Goal: Task Accomplishment & Management: Use online tool/utility

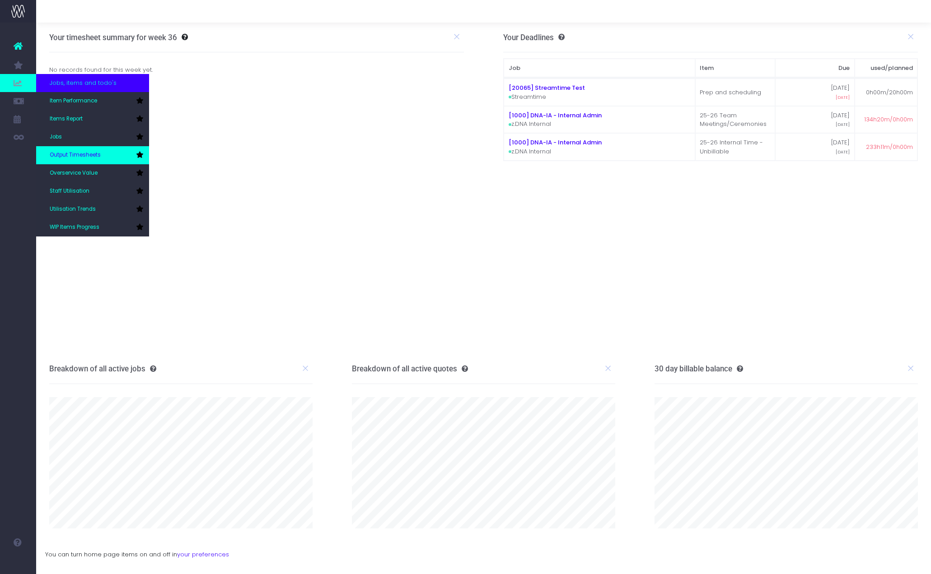
click at [101, 155] on link "Output Timesheets" at bounding box center [92, 155] width 113 height 18
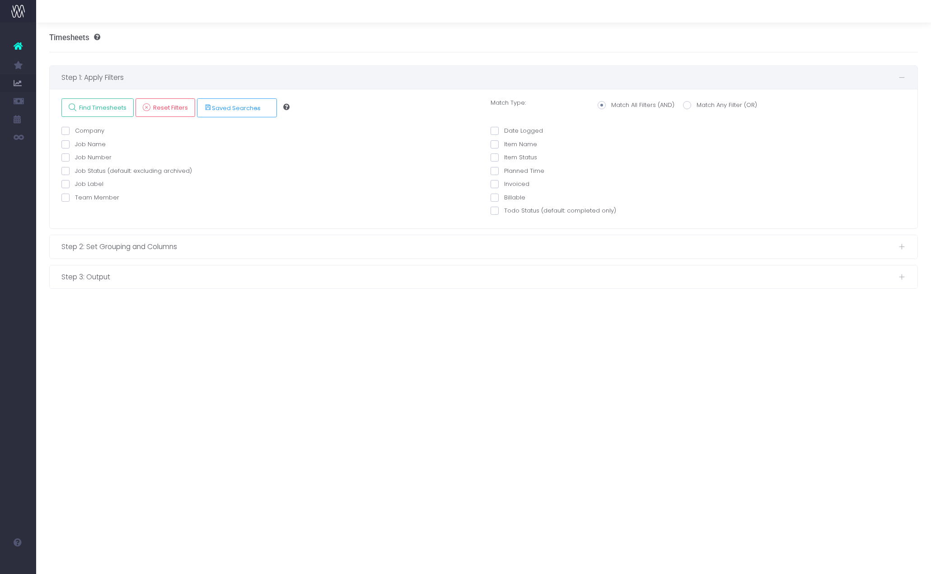
click at [88, 130] on label "Company" at bounding box center [82, 130] width 43 height 9
click at [81, 130] on input "Company" at bounding box center [78, 129] width 6 height 6
checkbox input "true"
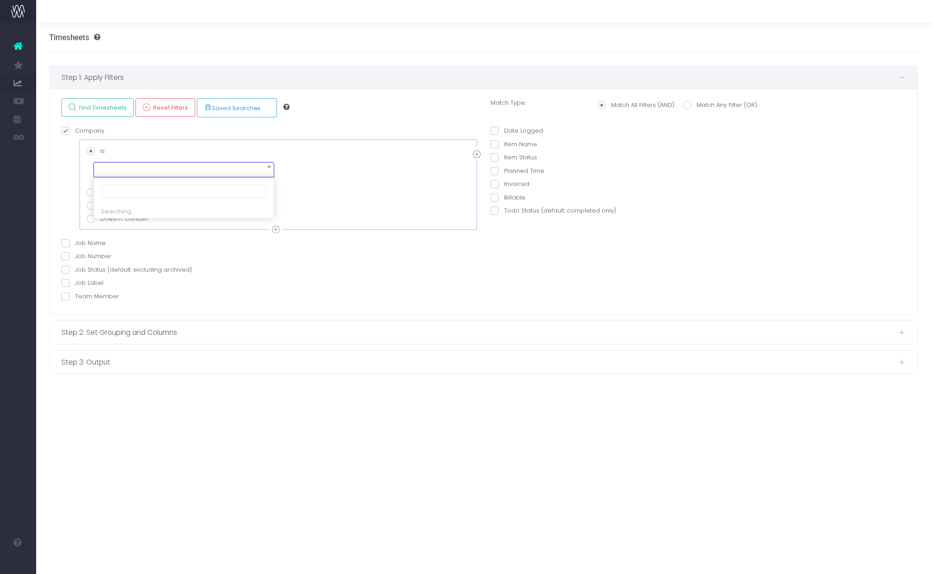
click at [114, 168] on span at bounding box center [183, 169] width 181 height 15
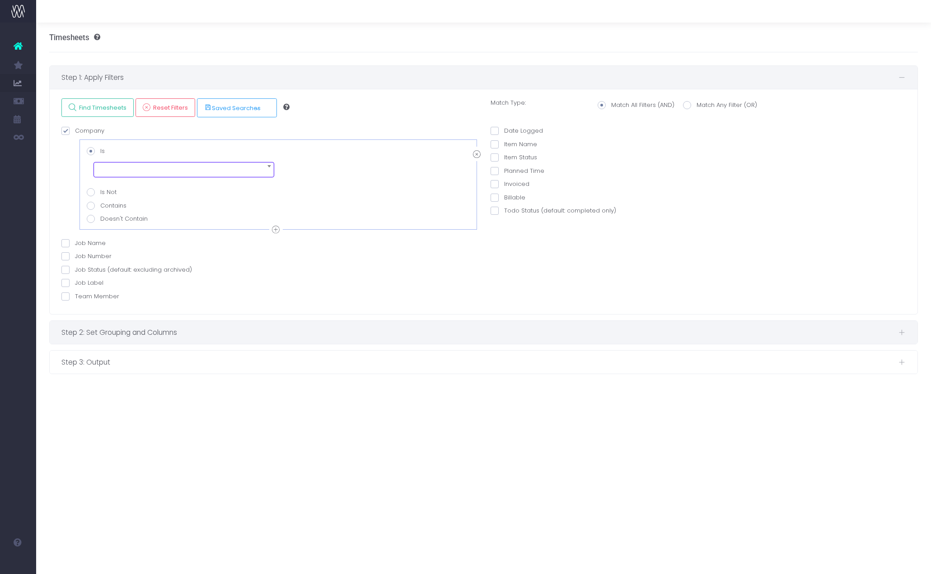
click at [239, 323] on div "Step 2: Set Grouping and Columns" at bounding box center [484, 332] width 868 height 23
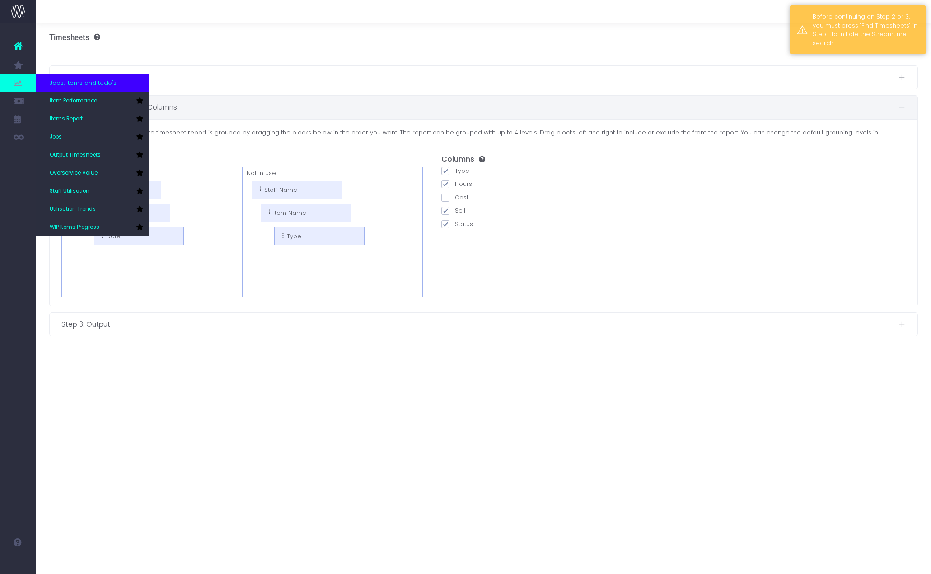
click at [60, 79] on span "Jobs, items and todo's" at bounding box center [83, 83] width 67 height 9
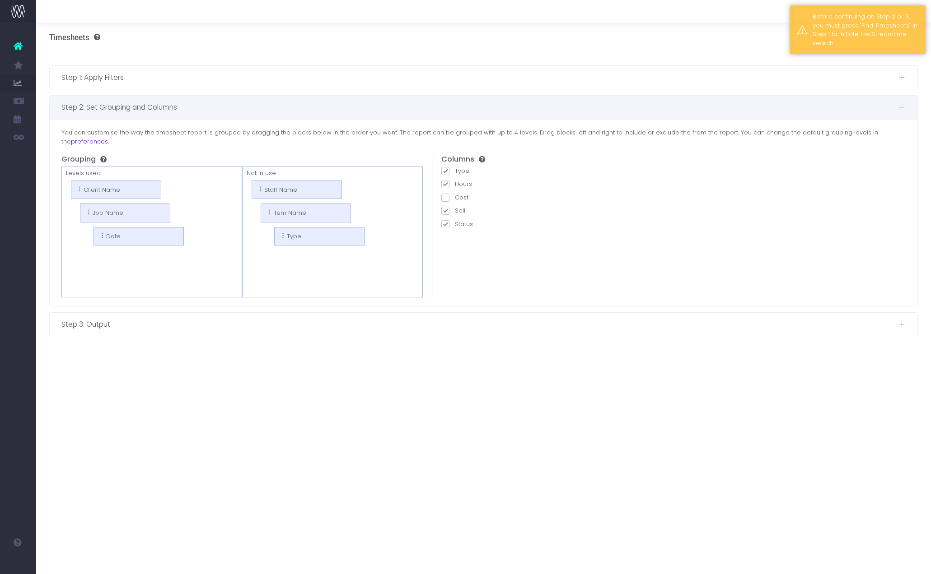
click at [16, 45] on icon at bounding box center [18, 46] width 9 height 12
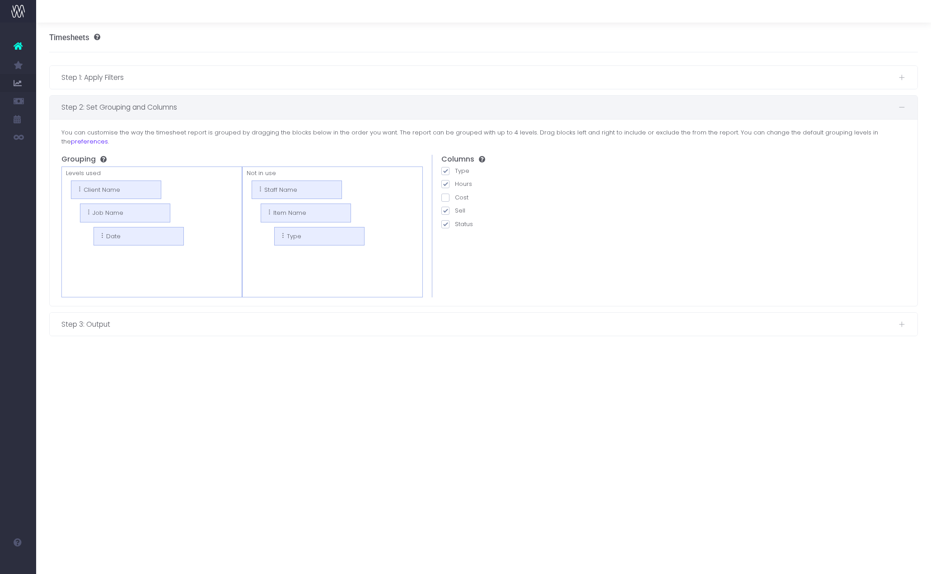
click at [18, 11] on img at bounding box center [18, 12] width 14 height 14
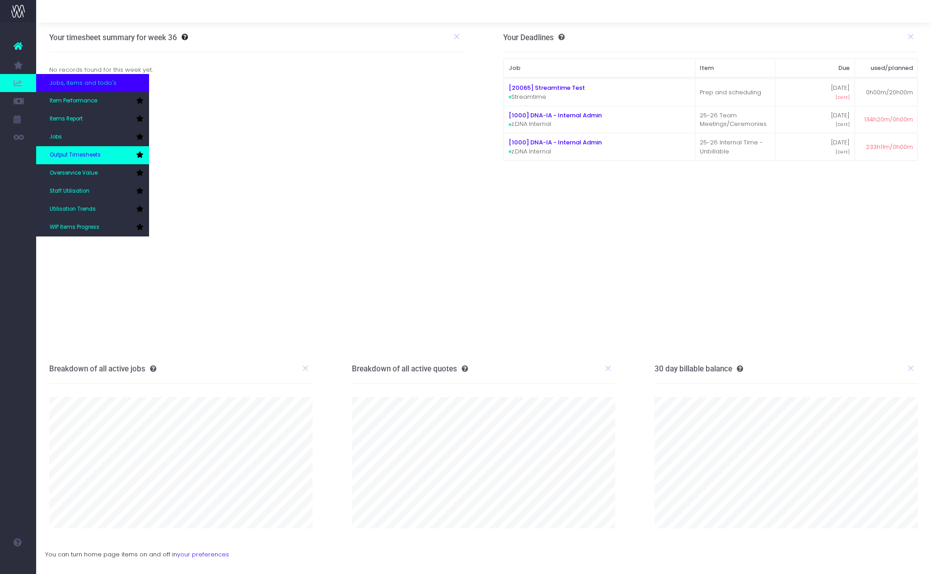
click at [83, 158] on span "Output Timesheets" at bounding box center [75, 155] width 51 height 8
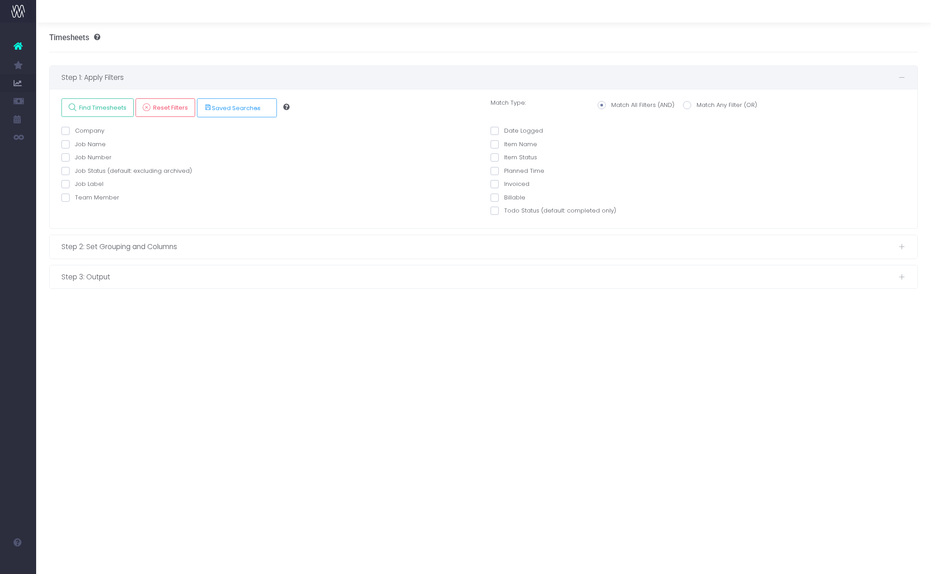
click at [78, 198] on label "Team Member" at bounding box center [90, 197] width 58 height 9
click at [78, 198] on input "Team Member" at bounding box center [78, 196] width 6 height 6
checkbox input "true"
click at [105, 216] on select "echo " "; [PERSON_NAME] [PERSON_NAME] [PERSON_NAME] [PERSON_NAME] [PERSON_NAME]…" at bounding box center [278, 222] width 383 height 18
select select "128042"
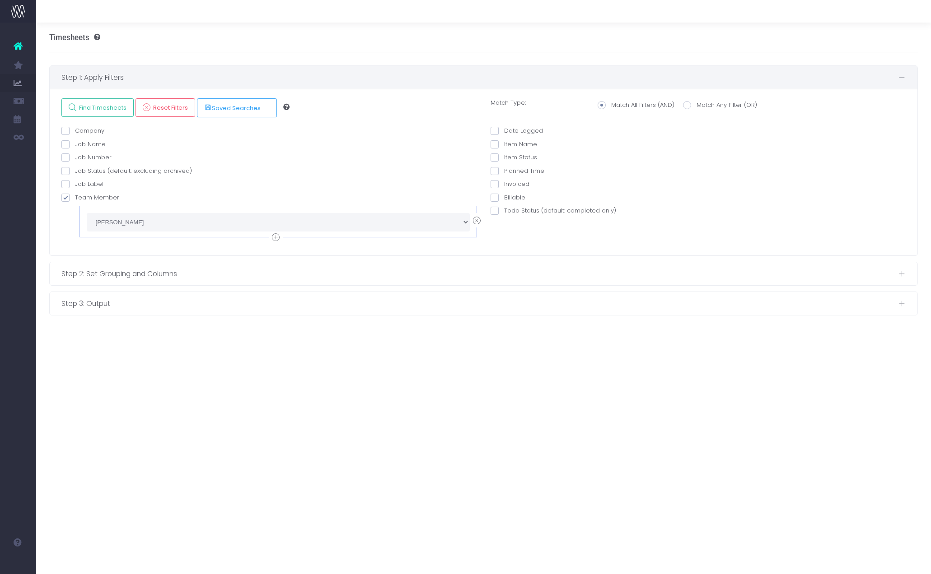
click at [273, 344] on div "Timesheets Step 1: Apply Filters Find Timesheets Reset Filters Saved Searches N…" at bounding box center [483, 299] width 895 height 552
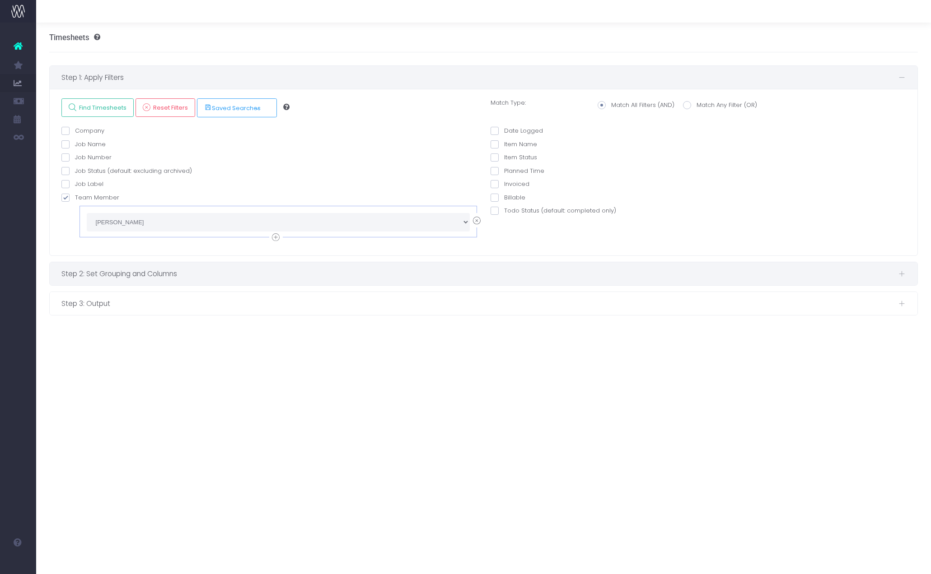
click at [202, 265] on div "Step 2: Set Grouping and Columns" at bounding box center [484, 273] width 868 height 23
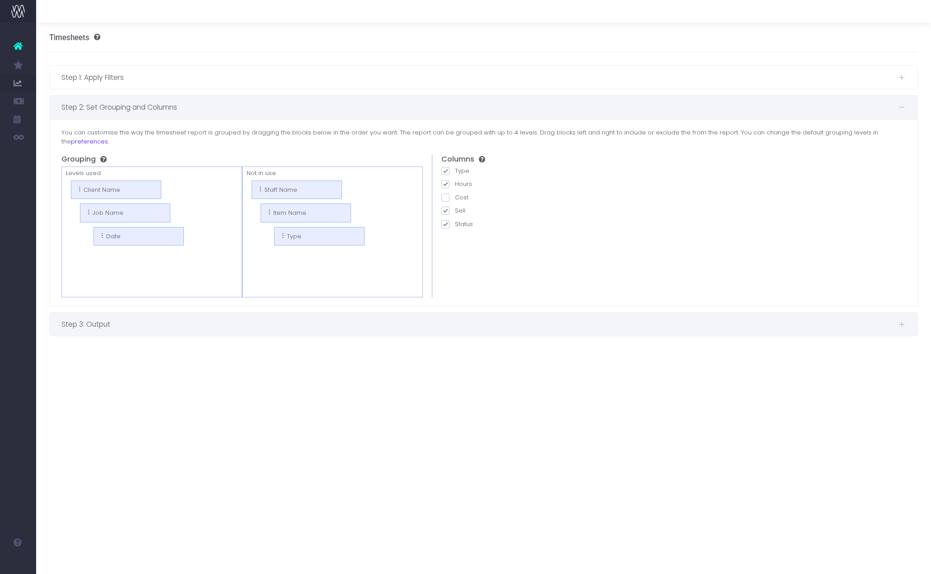
click at [137, 322] on div "Step 3: Output" at bounding box center [484, 324] width 868 height 23
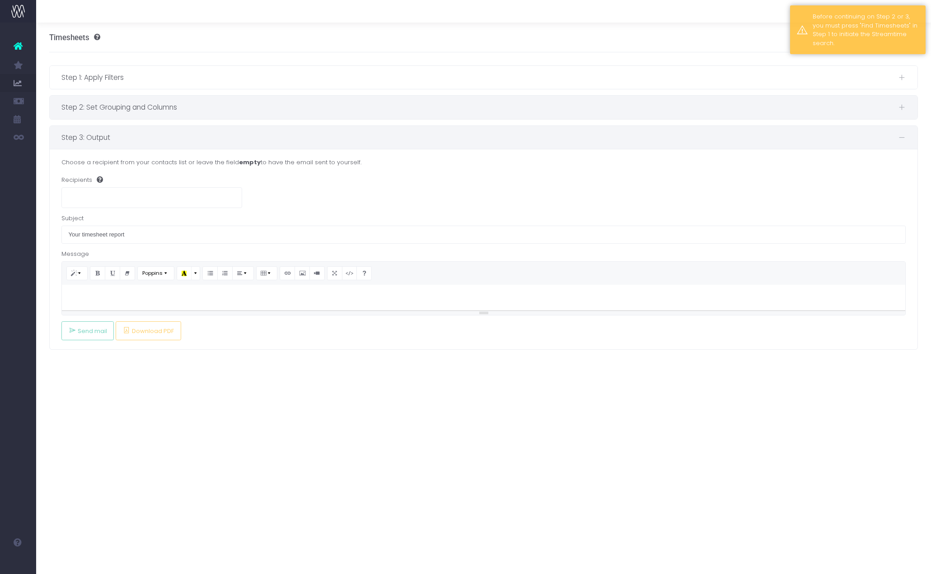
click at [157, 106] on span "Step 2: Set Grouping and Columns" at bounding box center [479, 107] width 837 height 11
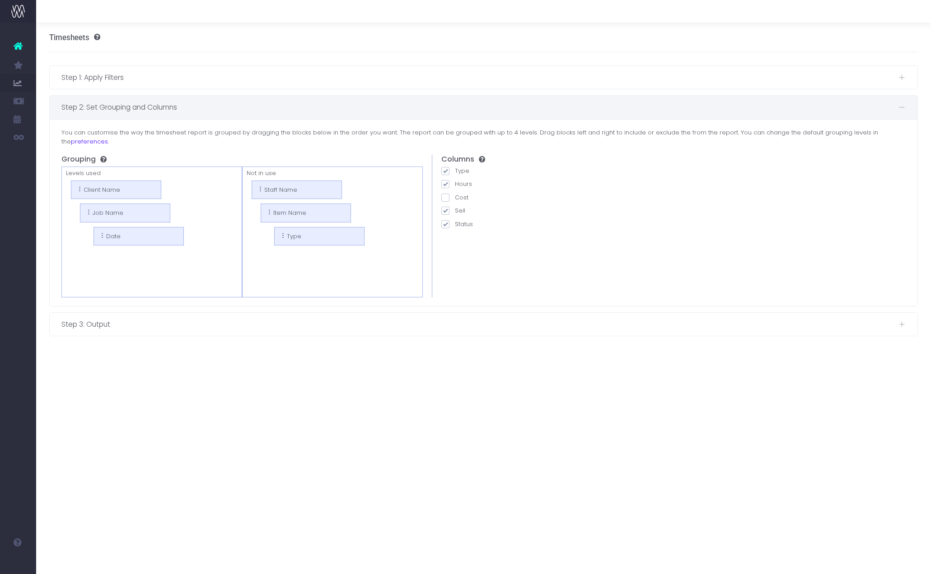
click at [443, 207] on span at bounding box center [445, 211] width 8 height 8
click at [455, 206] on input "Sell" at bounding box center [458, 209] width 6 height 6
checkbox input "false"
drag, startPoint x: 310, startPoint y: 205, endPoint x: 157, endPoint y: 222, distance: 154.0
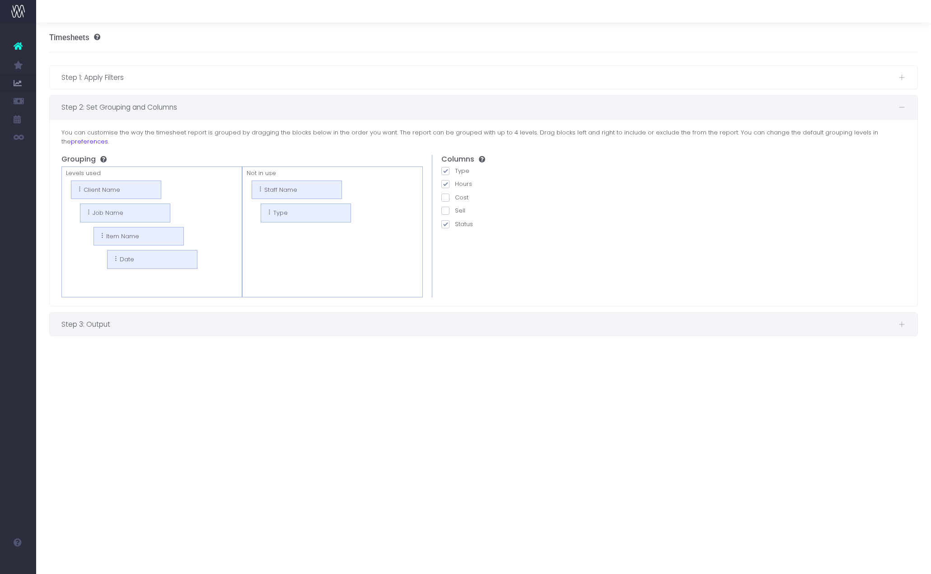
click at [103, 319] on span "Step 3: Output" at bounding box center [479, 324] width 837 height 11
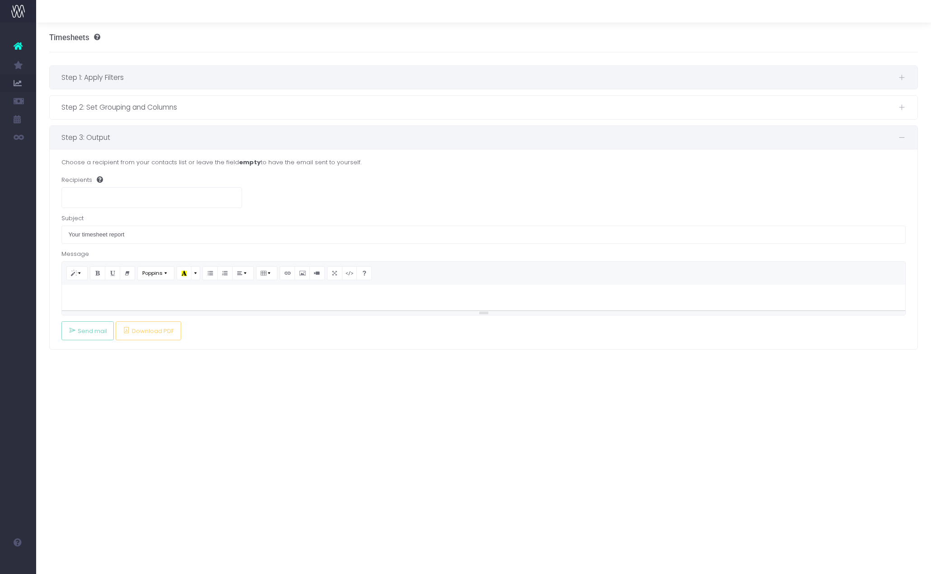
click at [115, 78] on span "Step 1: Apply Filters" at bounding box center [479, 77] width 837 height 11
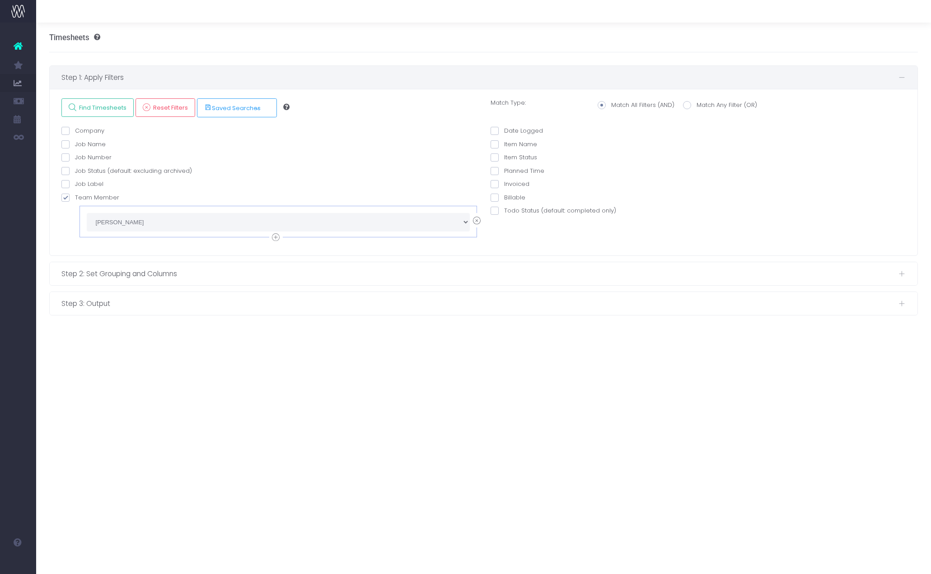
click at [494, 131] on span at bounding box center [494, 131] width 8 height 8
click at [504, 131] on input "Date Logged" at bounding box center [507, 129] width 6 height 6
checkbox input "true"
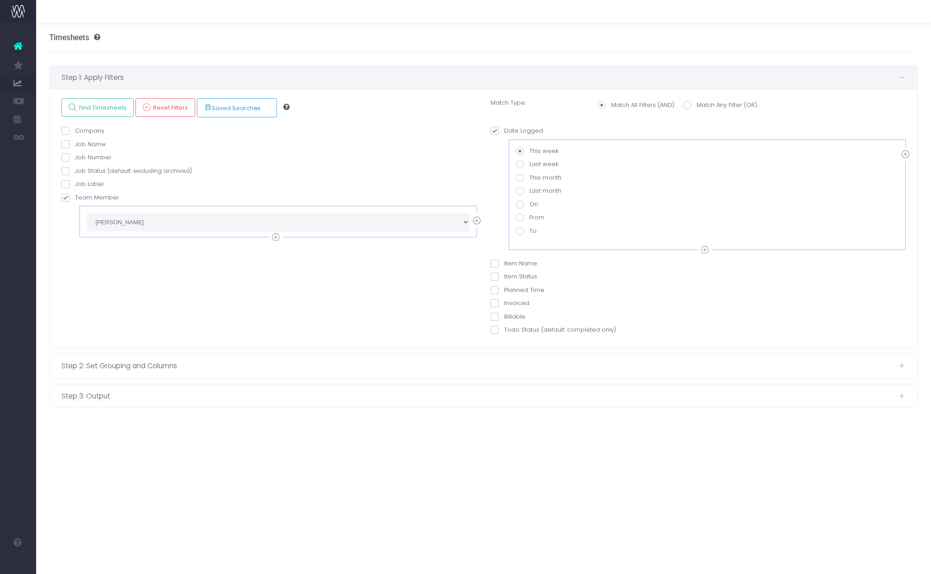
click at [519, 218] on span at bounding box center [520, 218] width 8 height 8
click at [529, 218] on input "From" at bounding box center [532, 216] width 6 height 6
radio input "true"
click at [551, 240] on input "text" at bounding box center [583, 236] width 120 height 18
click at [535, 122] on th "«" at bounding box center [535, 120] width 16 height 14
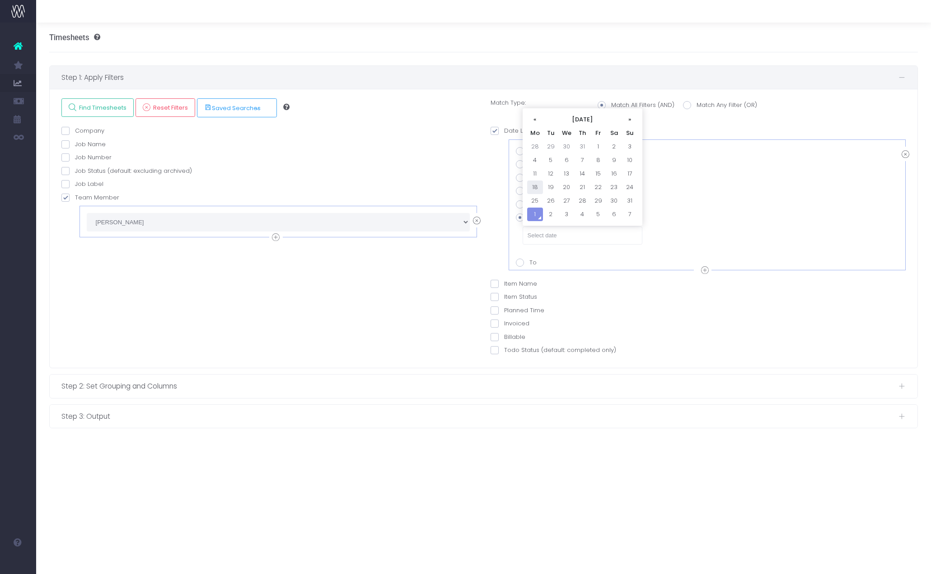
click at [532, 188] on td "18" at bounding box center [535, 188] width 16 height 14
type input "[DATE]"
click at [520, 264] on span at bounding box center [520, 263] width 8 height 8
click at [529, 264] on input "To" at bounding box center [532, 261] width 6 height 6
radio input "true"
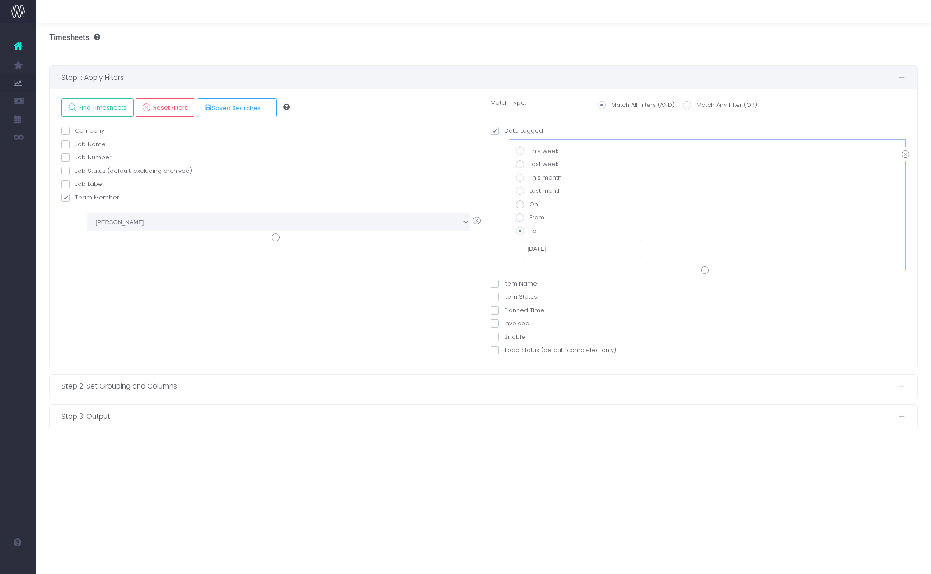
click at [519, 219] on span at bounding box center [520, 218] width 8 height 8
click at [529, 219] on input "From" at bounding box center [532, 216] width 6 height 6
radio input "true"
click at [686, 105] on span at bounding box center [687, 105] width 8 height 8
click at [696, 105] on input "Match Any Filter (OR)" at bounding box center [699, 104] width 6 height 6
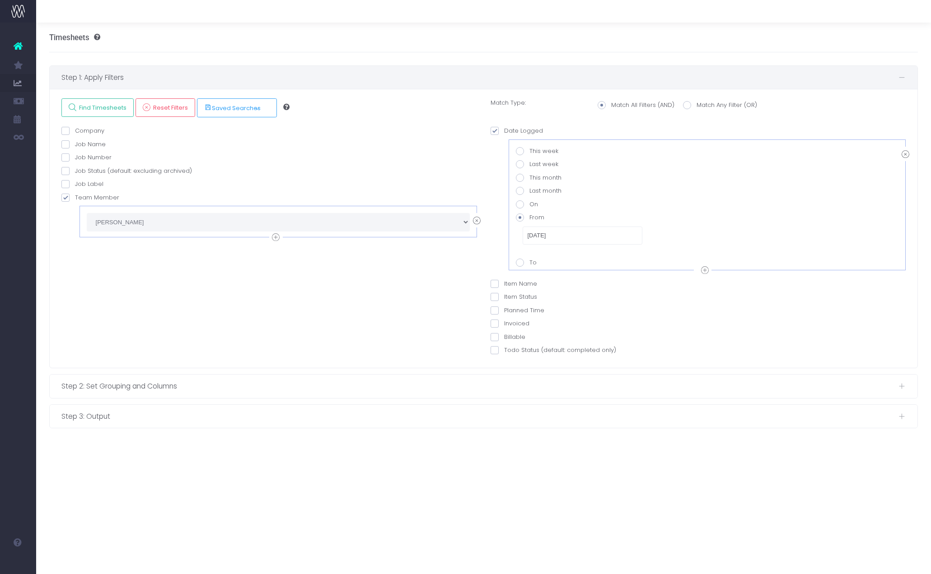
radio input "true"
click at [602, 106] on span at bounding box center [602, 105] width 8 height 8
click at [611, 106] on input "Match All Filters (AND)" at bounding box center [614, 104] width 6 height 6
radio input "true"
click at [634, 303] on div "Item Status Over budget Planning Scheduled Complete" at bounding box center [698, 300] width 416 height 14
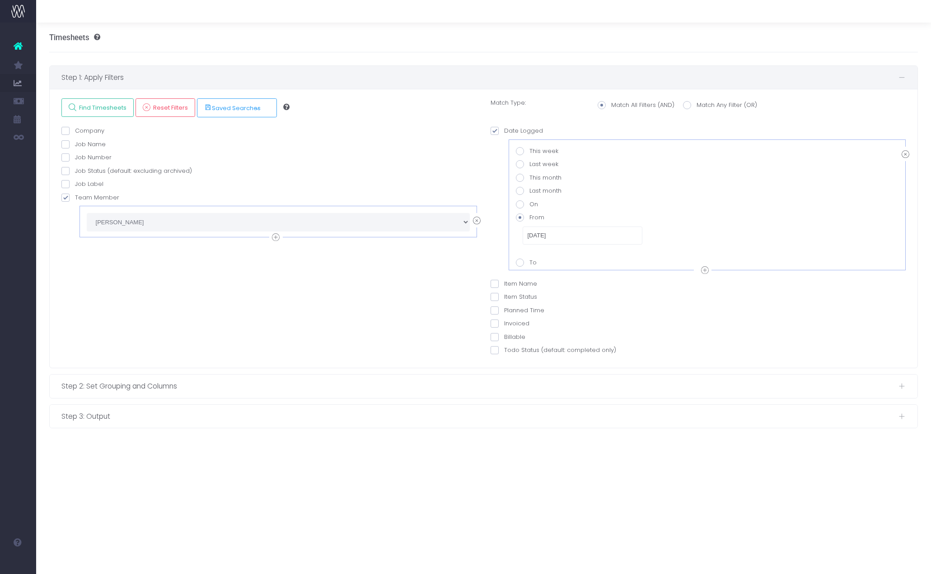
click at [546, 453] on div "Timesheets Step 1: Apply Filters Find Timesheets Reset Filters Saved Searches N…" at bounding box center [483, 299] width 895 height 552
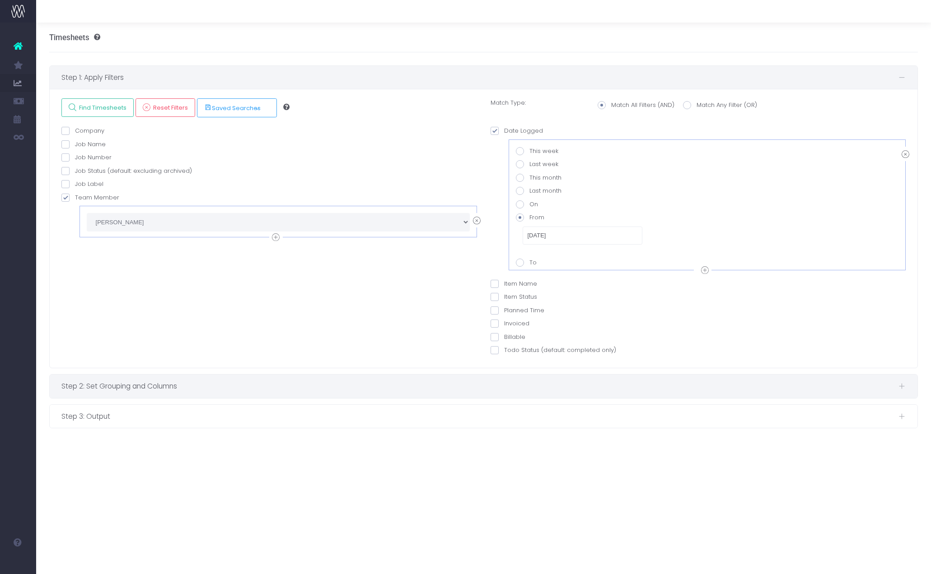
click at [359, 392] on div "Step 2: Set Grouping and Columns" at bounding box center [484, 386] width 868 height 23
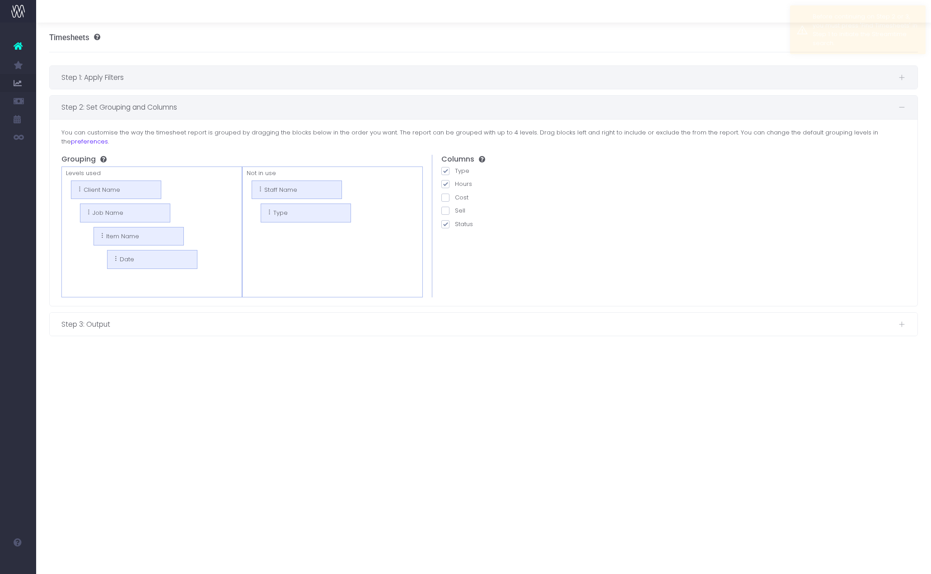
click at [402, 82] on span "Step 1: Apply Filters" at bounding box center [479, 77] width 837 height 11
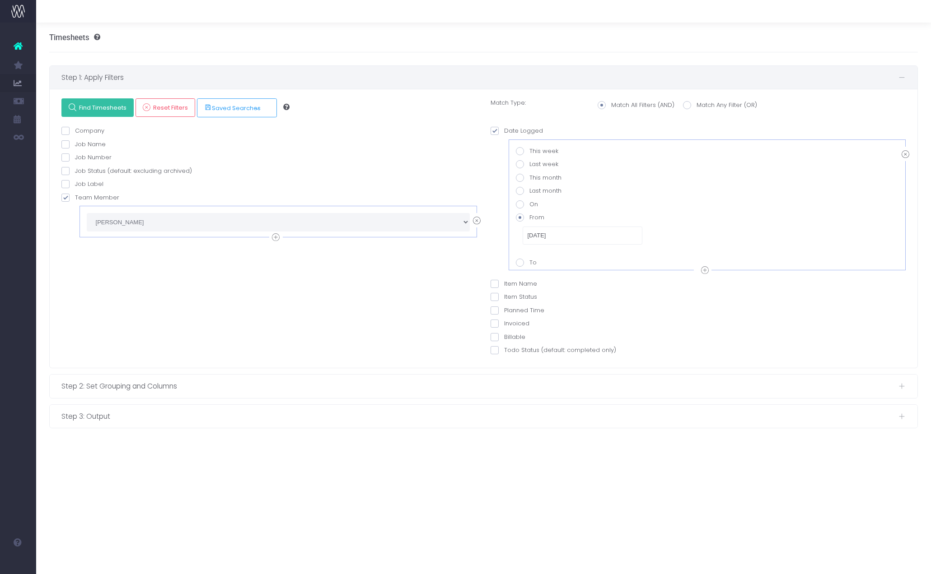
click at [101, 103] on link "Find Timesheets" at bounding box center [97, 107] width 72 height 19
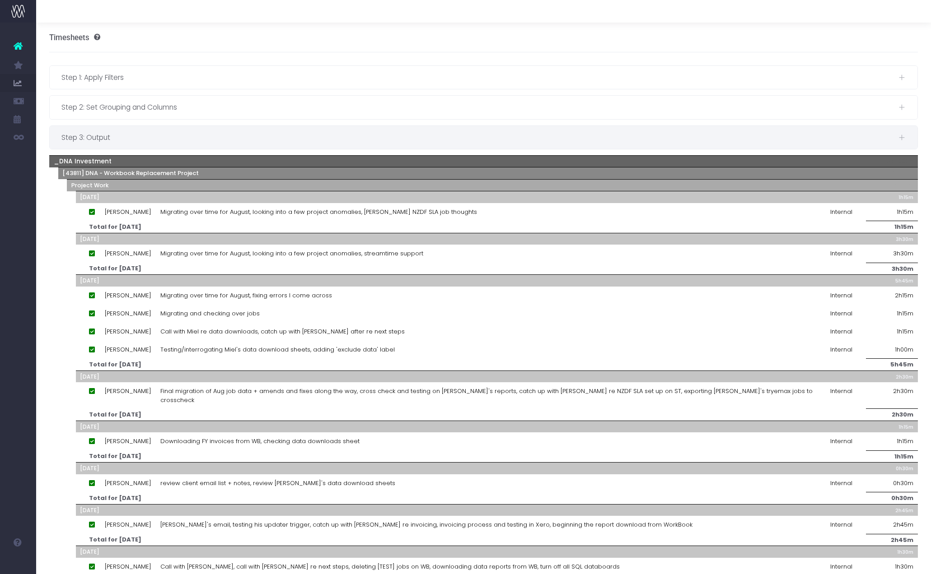
click at [197, 137] on span "Step 3: Output" at bounding box center [479, 137] width 837 height 11
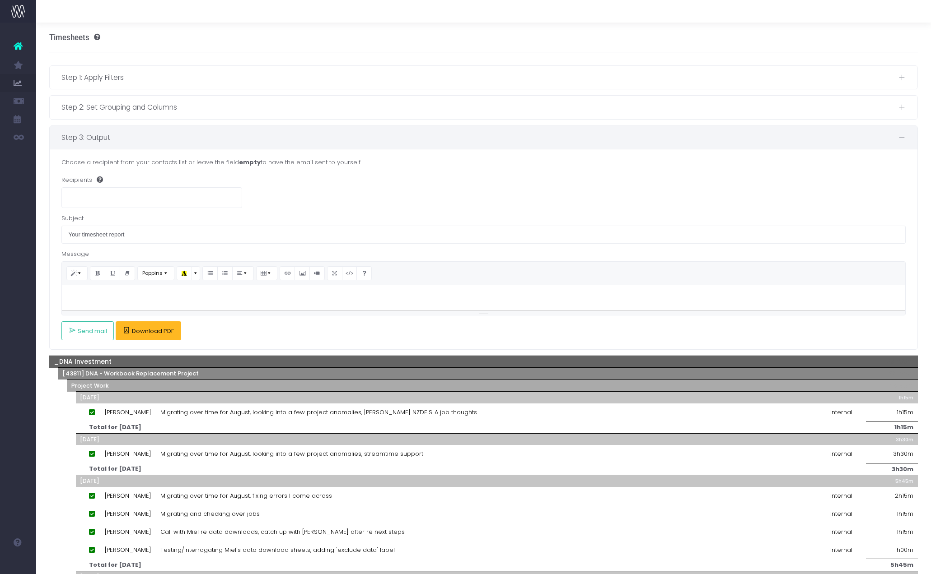
click at [153, 332] on span "Download PDF" at bounding box center [153, 331] width 42 height 7
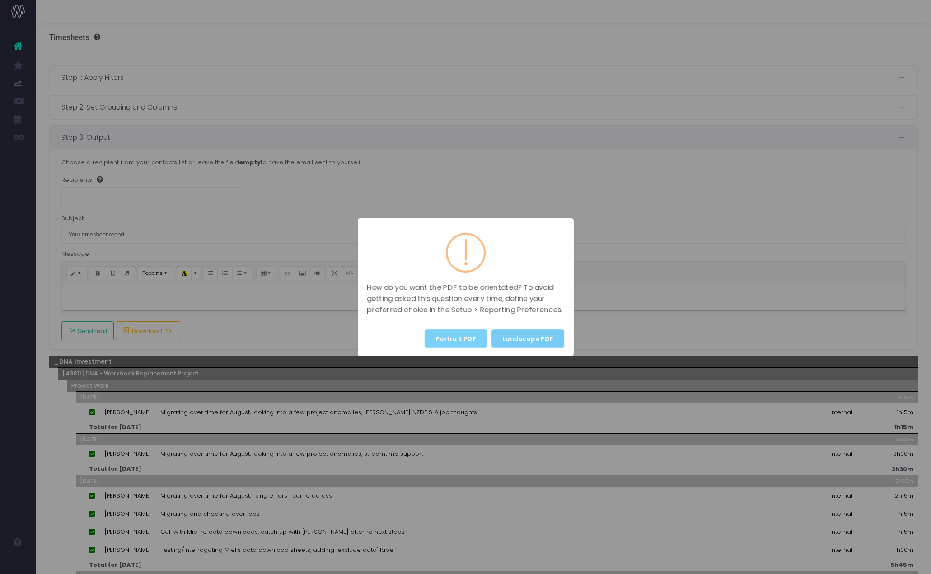
click at [501, 345] on button "Landscape PDF" at bounding box center [527, 339] width 73 height 19
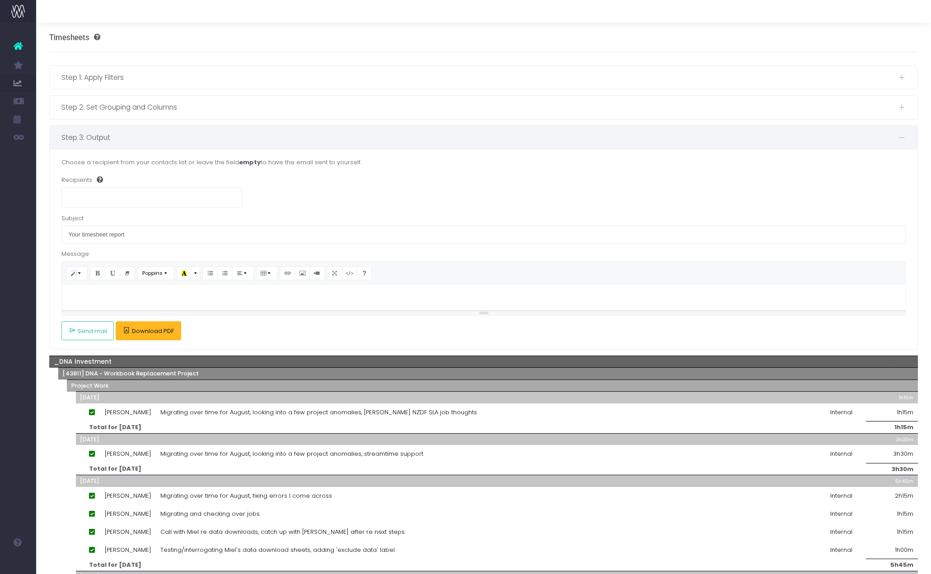
click at [154, 335] on span "Download PDF" at bounding box center [153, 331] width 42 height 7
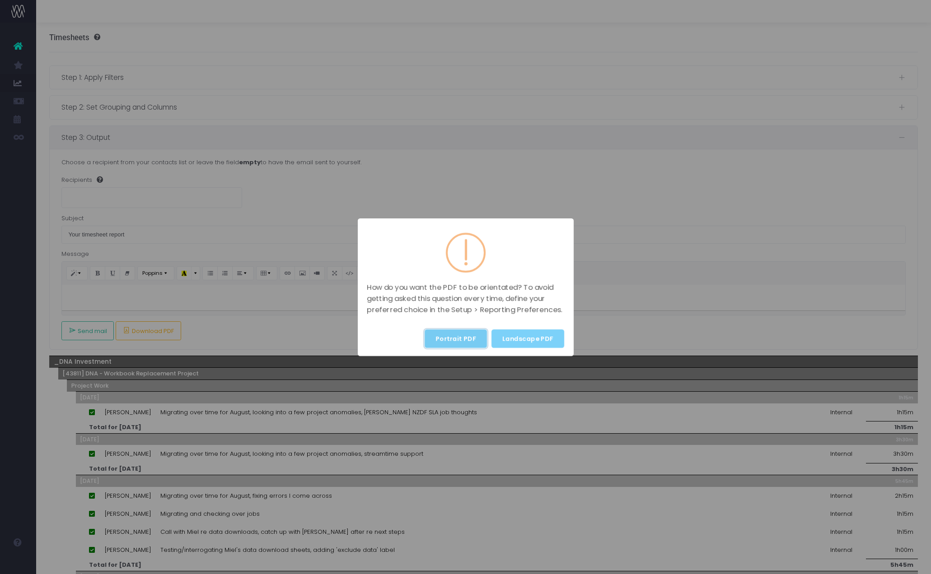
click at [466, 340] on button "Portrait PDF" at bounding box center [456, 339] width 62 height 19
